Goal: Task Accomplishment & Management: Use online tool/utility

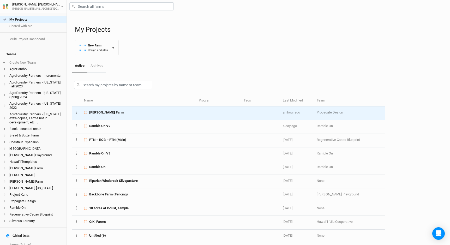
click at [98, 114] on span "[PERSON_NAME] Farm" at bounding box center [106, 112] width 34 height 5
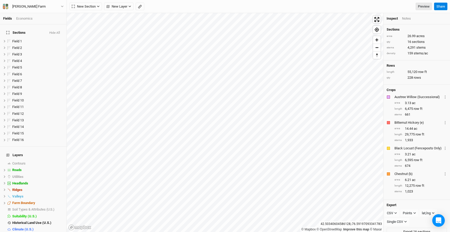
click at [27, 18] on div "Economics" at bounding box center [24, 18] width 16 height 5
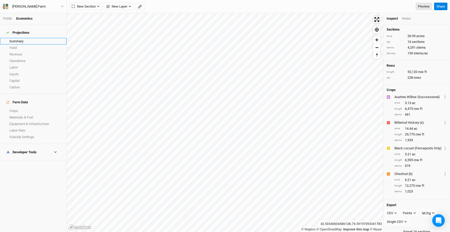
click at [19, 38] on link "Summary" at bounding box center [33, 41] width 67 height 7
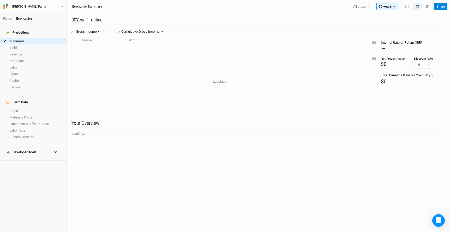
click at [28, 150] on div "Developer Tools" at bounding box center [21, 152] width 30 height 4
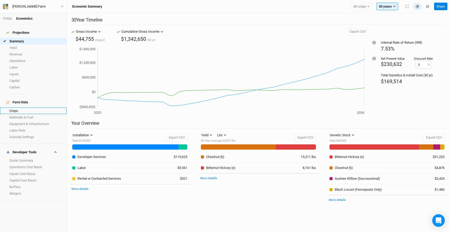
click at [33, 107] on link "Crops" at bounding box center [33, 110] width 67 height 7
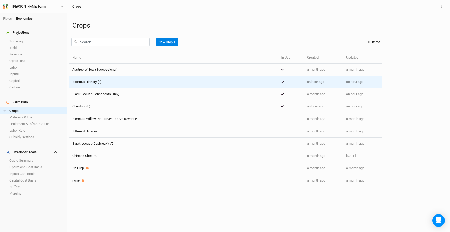
click at [141, 80] on div "Bitternut Hickory (e)" at bounding box center [173, 81] width 203 height 5
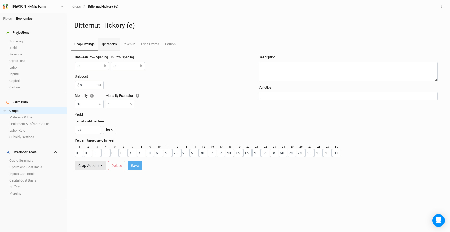
click at [110, 45] on link "Operations" at bounding box center [109, 44] width 22 height 13
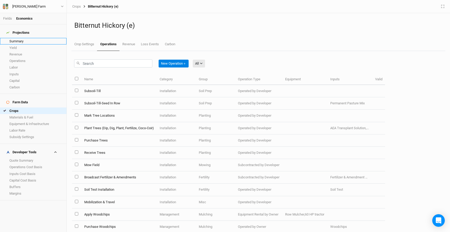
click at [31, 39] on link "Summary" at bounding box center [33, 41] width 67 height 7
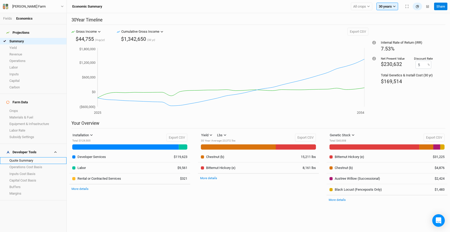
click at [24, 157] on link "Quote Summary" at bounding box center [33, 160] width 67 height 7
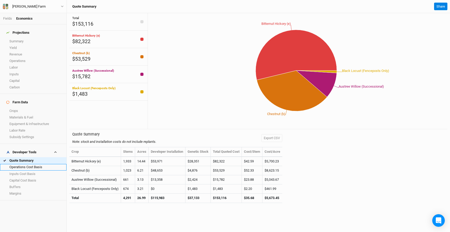
click at [40, 164] on link "Operations Cost Basis" at bounding box center [33, 167] width 67 height 7
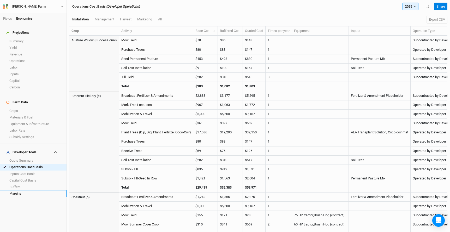
click at [32, 190] on link "Margins" at bounding box center [33, 193] width 67 height 7
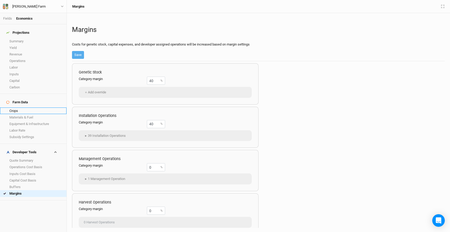
click at [36, 107] on link "Crops" at bounding box center [33, 110] width 67 height 7
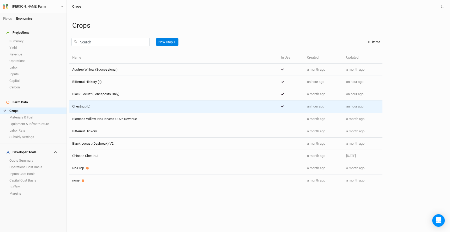
click at [138, 105] on div "Chestnut (b)" at bounding box center [173, 106] width 203 height 5
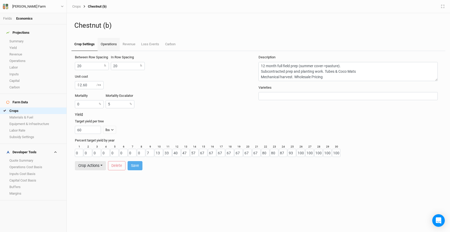
click at [112, 45] on link "Operations" at bounding box center [109, 44] width 22 height 13
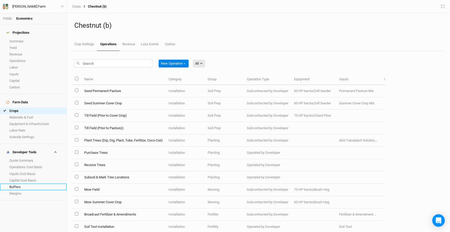
click at [35, 183] on link "Buffers" at bounding box center [33, 186] width 67 height 7
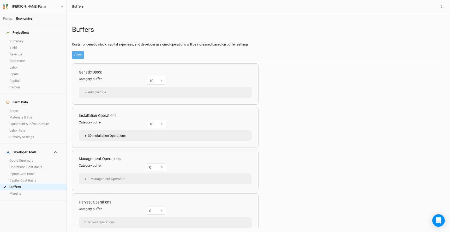
click at [86, 136] on span "▸" at bounding box center [86, 135] width 4 height 5
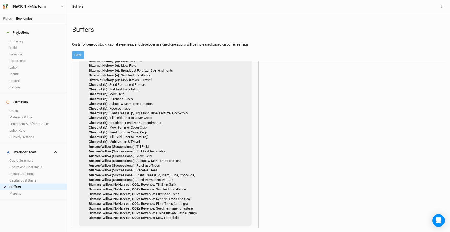
scroll to position [107, 0]
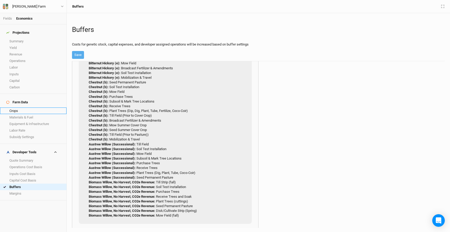
click at [32, 107] on link "Crops" at bounding box center [33, 110] width 67 height 7
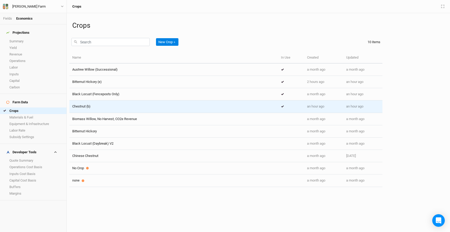
click at [159, 104] on div "Chestnut (b)" at bounding box center [173, 106] width 203 height 5
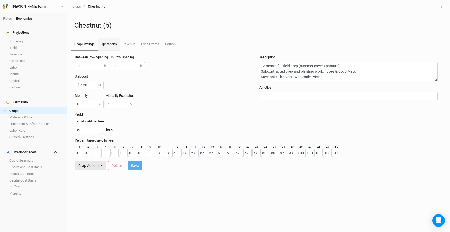
click at [112, 44] on link "Operations" at bounding box center [109, 44] width 22 height 13
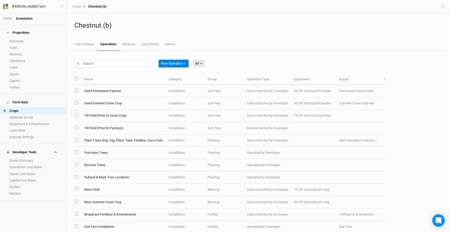
click at [219, 55] on div "New Operation ＋ All All Harvest Installation Management Marketing" at bounding box center [228, 62] width 313 height 23
click at [8, 18] on link "Fields" at bounding box center [7, 18] width 9 height 4
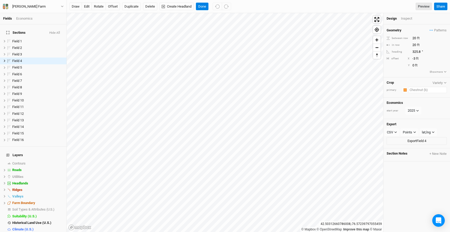
click at [420, 89] on input "text" at bounding box center [427, 90] width 39 height 6
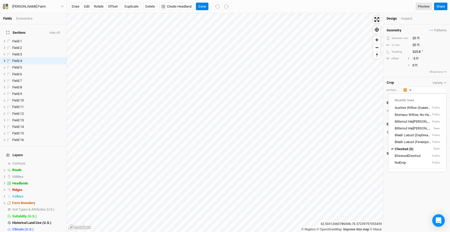
type input "ch"
type input "chestnut (b)"
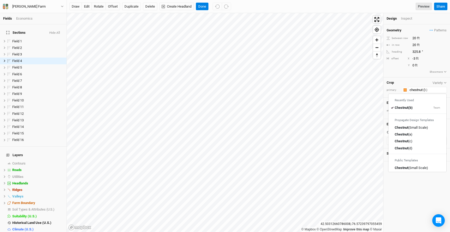
type input "chestnut (d"
type input "chestnut (d)"
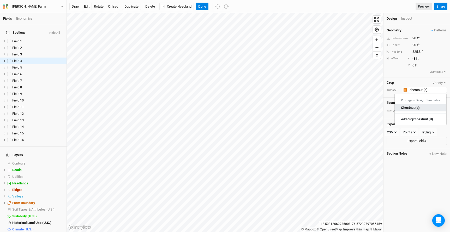
click at [424, 110] on link "Chestnut (d)" at bounding box center [421, 107] width 52 height 7
type input "Chestnut (d)"
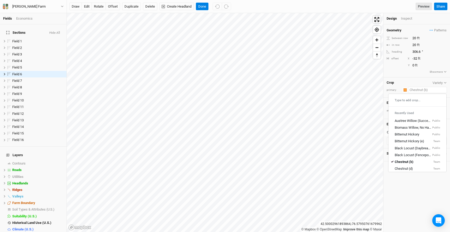
click at [426, 89] on input "text" at bounding box center [427, 90] width 39 height 6
type input "ch"
type input "chestnut (b)"
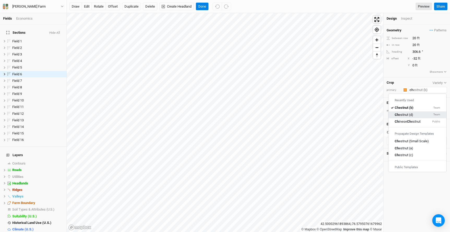
click at [420, 114] on div "Ch estnut (d) Team" at bounding box center [417, 114] width 45 height 5
type input "Chestnut (d)"
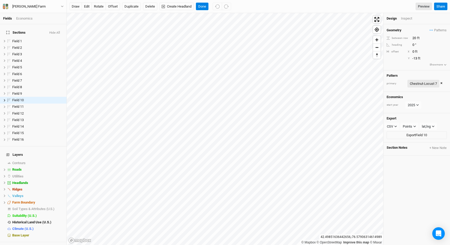
click at [432, 83] on div "Chestnut-Locust 7" at bounding box center [423, 83] width 27 height 5
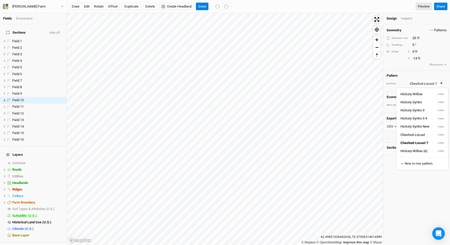
click at [438, 31] on span "Patterns" at bounding box center [438, 30] width 17 height 5
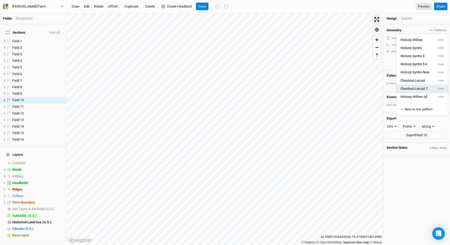
click at [422, 88] on button "Chestnut-Locust 7" at bounding box center [416, 89] width 38 height 8
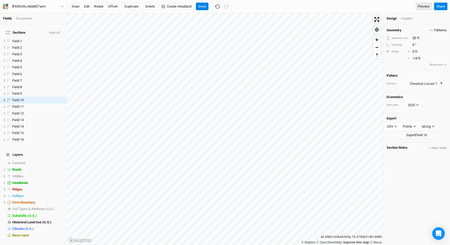
click at [437, 31] on span "Patterns" at bounding box center [438, 30] width 17 height 5
click at [442, 89] on button "view" at bounding box center [441, 89] width 14 height 8
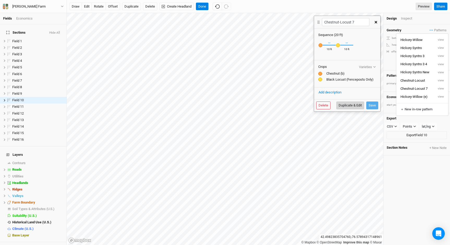
click at [351, 106] on button "Duplicate & Edit" at bounding box center [351, 106] width 28 height 8
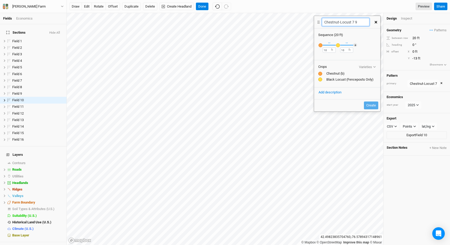
click at [356, 23] on input "Chestnut-Locust 7 9" at bounding box center [345, 22] width 47 height 8
type input "Chestnut-Locust (d)"
click at [321, 43] on div "button" at bounding box center [321, 45] width 4 height 4
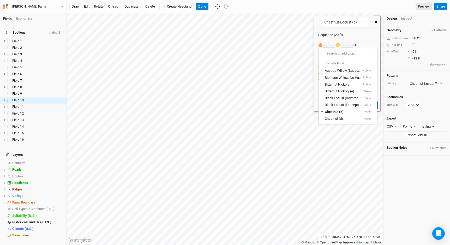
click at [336, 51] on input "text" at bounding box center [348, 53] width 46 height 6
type input "ch"
type input "chestnut (b)"
type input "chestnut 9"
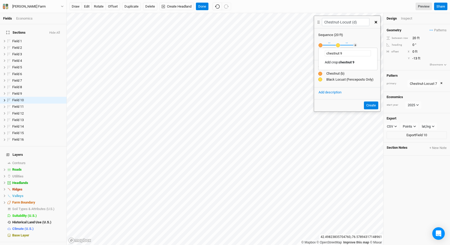
type input "chestnut"
type input "chestnut (b)"
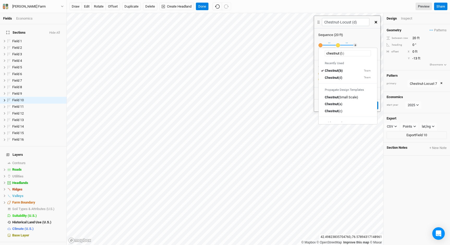
type input "chestnut (d"
type input "chestnut (d)"
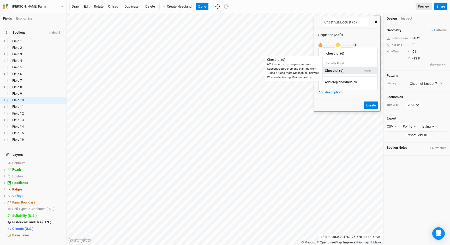
click at [342, 71] on mark "Chestnut (d)" at bounding box center [334, 71] width 19 height 4
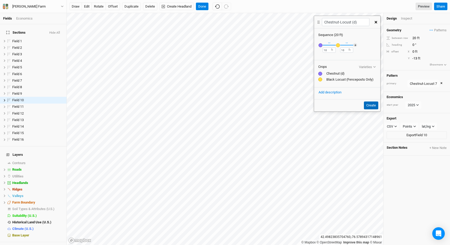
click at [373, 107] on button "Create" at bounding box center [371, 106] width 14 height 8
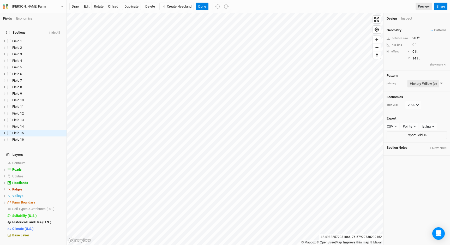
click at [427, 81] on div "Hickory-Willow (e)" at bounding box center [423, 83] width 27 height 5
click at [426, 84] on div "Chestnut-Locust 7" at bounding box center [423, 83] width 27 height 5
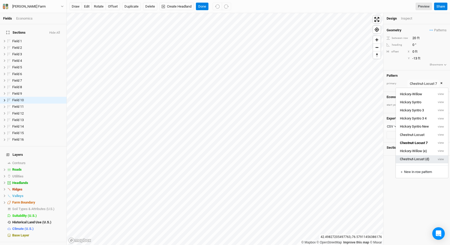
click at [412, 160] on button "Chestnut-Locust (d)" at bounding box center [415, 159] width 38 height 8
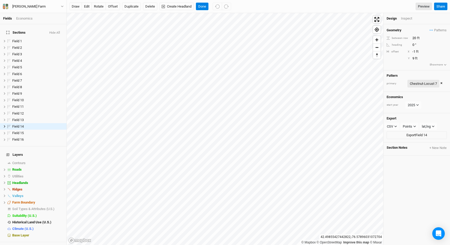
click at [415, 82] on div "Chestnut-Locust 7" at bounding box center [423, 83] width 27 height 5
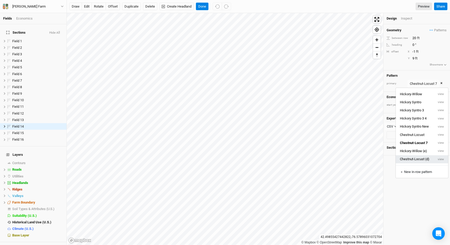
click at [412, 160] on button "Chestnut-Locust (d)" at bounding box center [415, 159] width 38 height 8
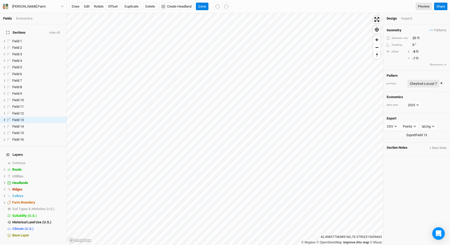
click at [422, 83] on div "Chestnut-Locust 7" at bounding box center [423, 83] width 27 height 5
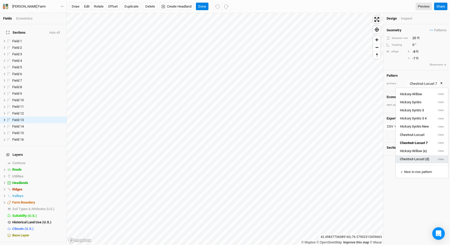
click at [412, 159] on button "Chestnut-Locust (d)" at bounding box center [415, 159] width 38 height 8
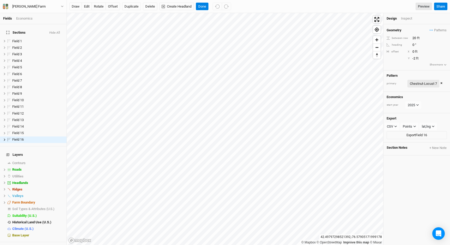
click at [423, 82] on div "Chestnut-Locust 7" at bounding box center [423, 83] width 27 height 5
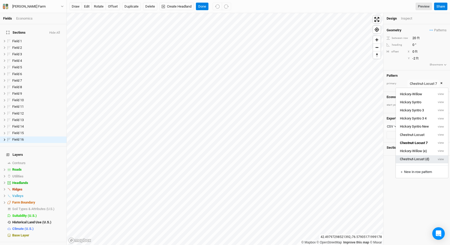
click at [415, 159] on button "Chestnut-Locust (d)" at bounding box center [415, 159] width 38 height 8
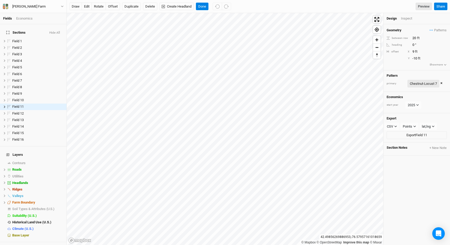
click at [429, 81] on div "Chestnut-Locust 7" at bounding box center [423, 83] width 27 height 5
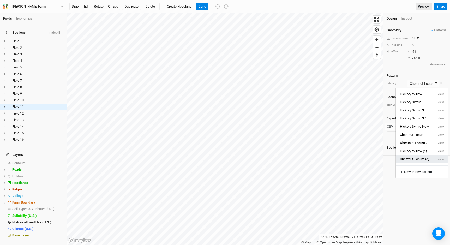
click at [425, 159] on button "Chestnut-Locust (d)" at bounding box center [415, 159] width 38 height 8
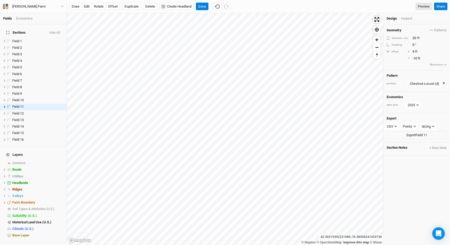
click at [202, 10] on div "draw edit rotate offset Duplicate Delete Create Headland Done Preview Share" at bounding box center [259, 6] width 384 height 13
click at [203, 6] on button "Done" at bounding box center [202, 7] width 13 height 8
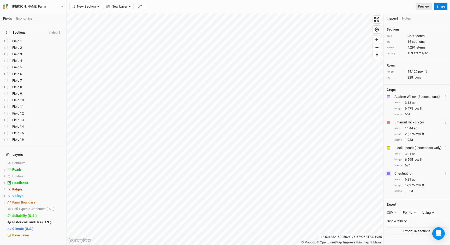
click at [388, 174] on div "button" at bounding box center [388, 173] width 3 height 3
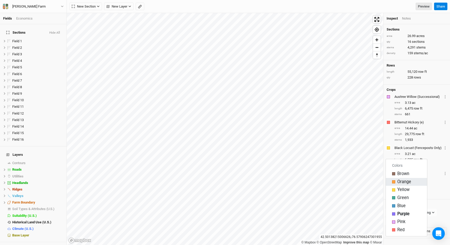
click at [391, 179] on button "Orange" at bounding box center [406, 182] width 41 height 8
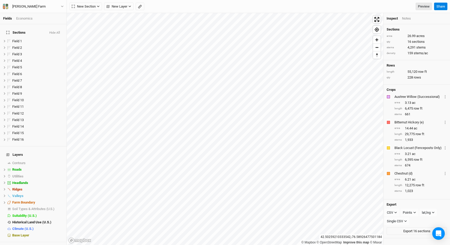
click at [25, 17] on div "Economics" at bounding box center [24, 18] width 16 height 5
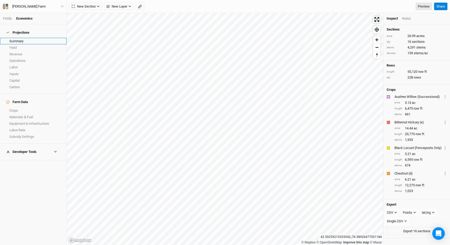
click at [17, 38] on link "Summary" at bounding box center [33, 41] width 67 height 7
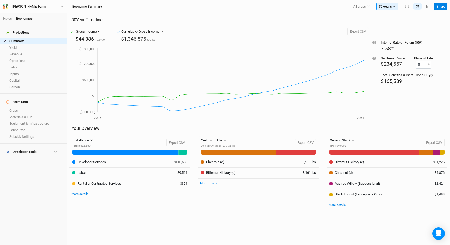
click at [18, 150] on div "Developer Tools" at bounding box center [21, 152] width 30 height 4
click at [18, 157] on link "Quote Summary" at bounding box center [33, 160] width 67 height 7
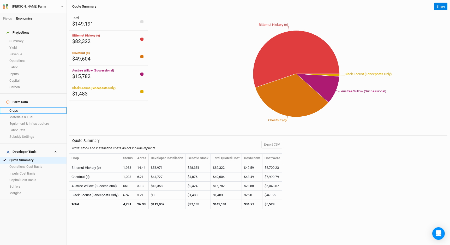
click at [23, 107] on link "Crops" at bounding box center [33, 110] width 67 height 7
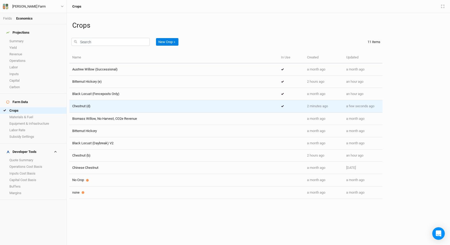
click at [120, 106] on div "Chestnut (d)" at bounding box center [173, 106] width 203 height 5
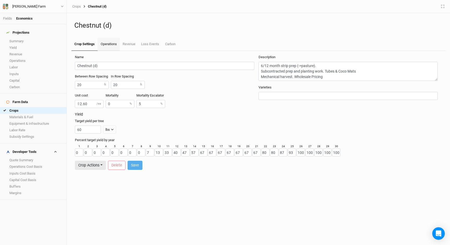
click at [112, 41] on link "Operations" at bounding box center [109, 44] width 22 height 13
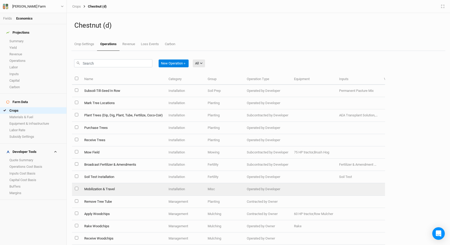
click at [138, 192] on td "Mobilization & Travel" at bounding box center [123, 189] width 84 height 12
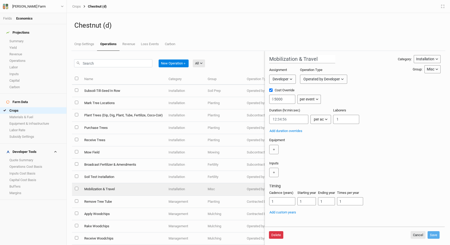
click at [277, 237] on button "Delete" at bounding box center [276, 235] width 14 height 8
click at [317, 237] on button "Delete" at bounding box center [316, 235] width 14 height 8
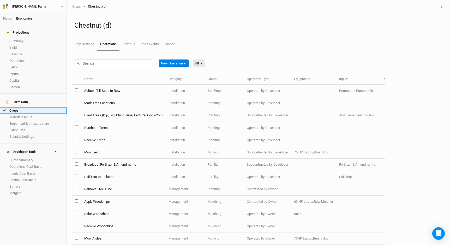
click at [32, 107] on link "Crops" at bounding box center [33, 110] width 67 height 7
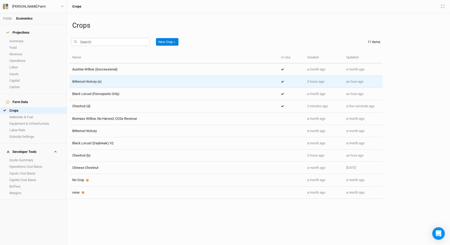
click at [157, 81] on div "Bitternut Hickory (e)" at bounding box center [173, 81] width 203 height 5
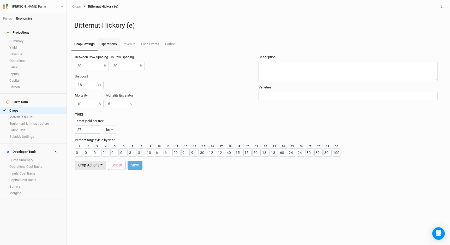
click at [116, 47] on link "Operations" at bounding box center [109, 44] width 22 height 13
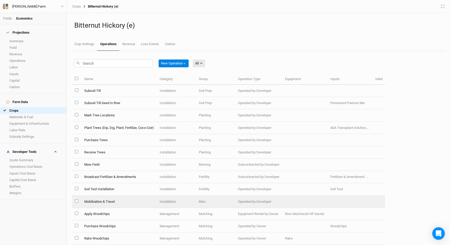
click at [143, 204] on td "Mobilization & Travel" at bounding box center [118, 202] width 75 height 12
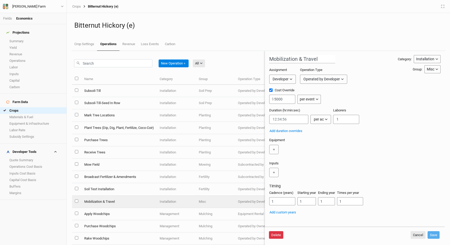
click at [277, 234] on button "Delete" at bounding box center [276, 235] width 14 height 8
click at [319, 235] on button "Delete" at bounding box center [316, 235] width 14 height 8
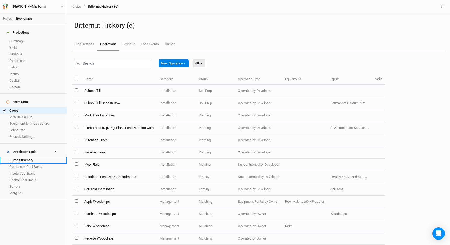
click at [21, 157] on link "Quote Summary" at bounding box center [33, 160] width 67 height 7
